Goal: Find specific page/section: Find specific page/section

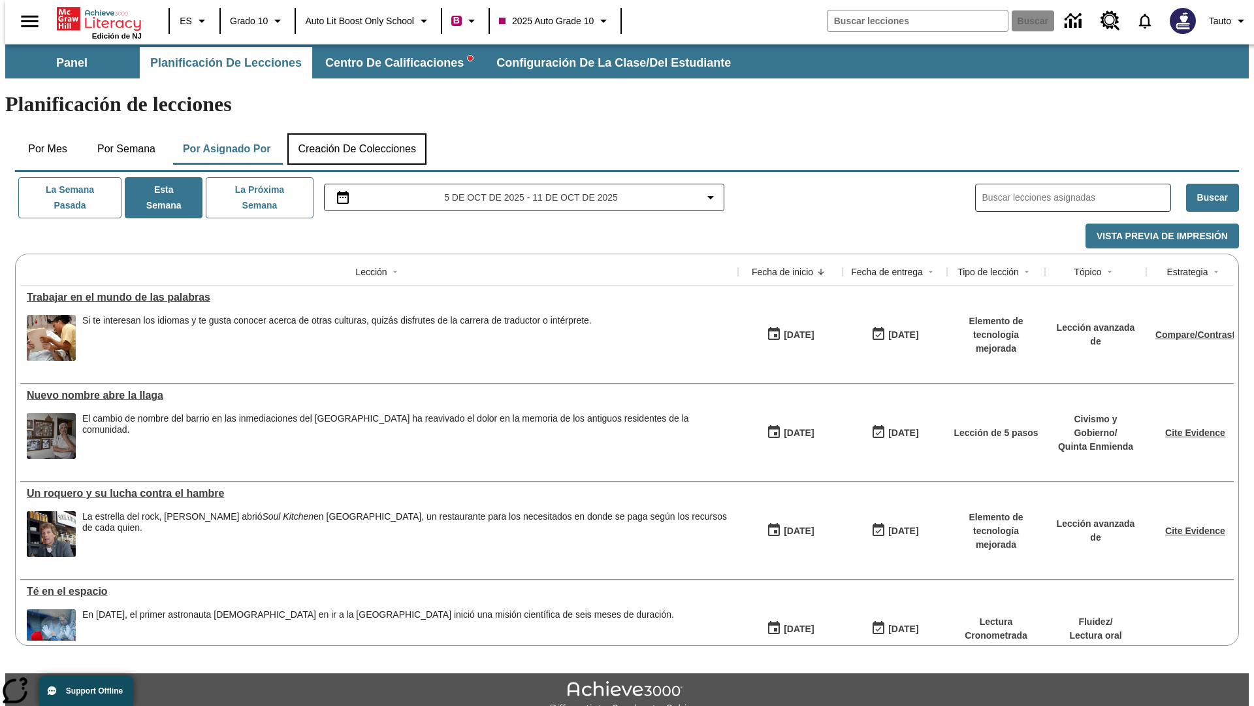
click at [354, 133] on button "Creación de colecciones" at bounding box center [356, 148] width 139 height 31
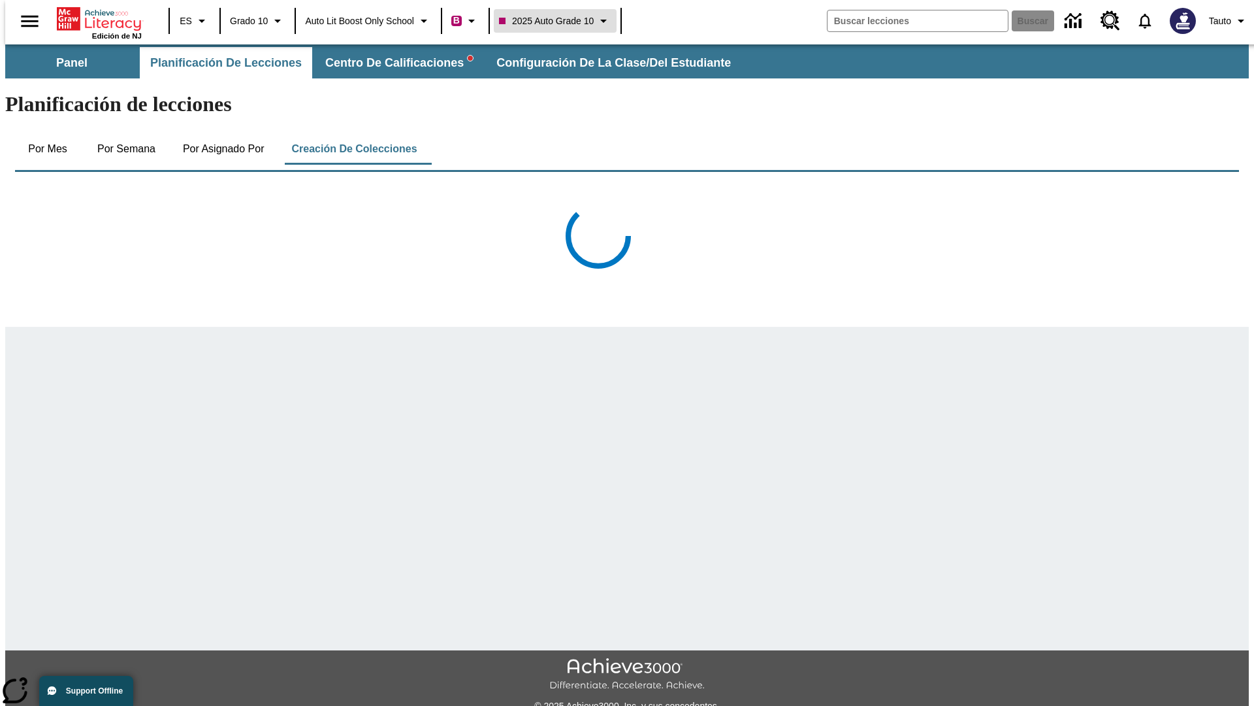
click at [557, 21] on span "2025 Auto Grade 10" at bounding box center [546, 21] width 95 height 14
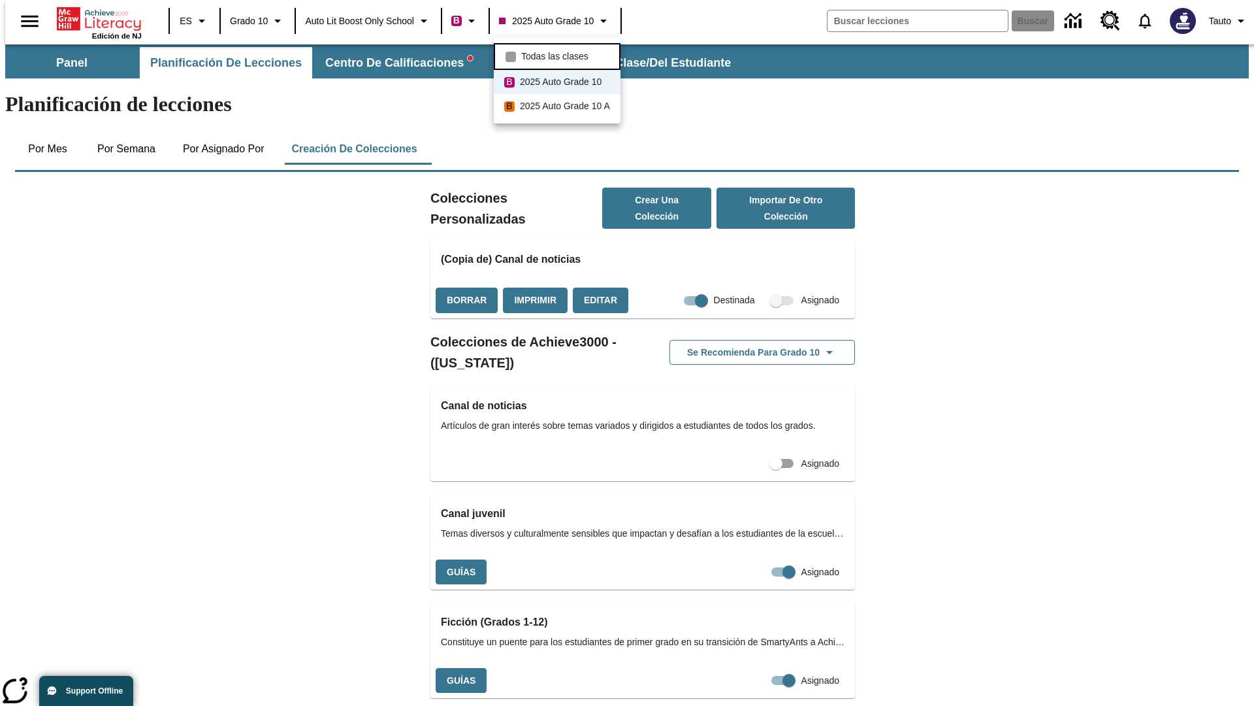
click at [559, 55] on span "Todas las clases" at bounding box center [554, 57] width 67 height 14
